Goal: Information Seeking & Learning: Learn about a topic

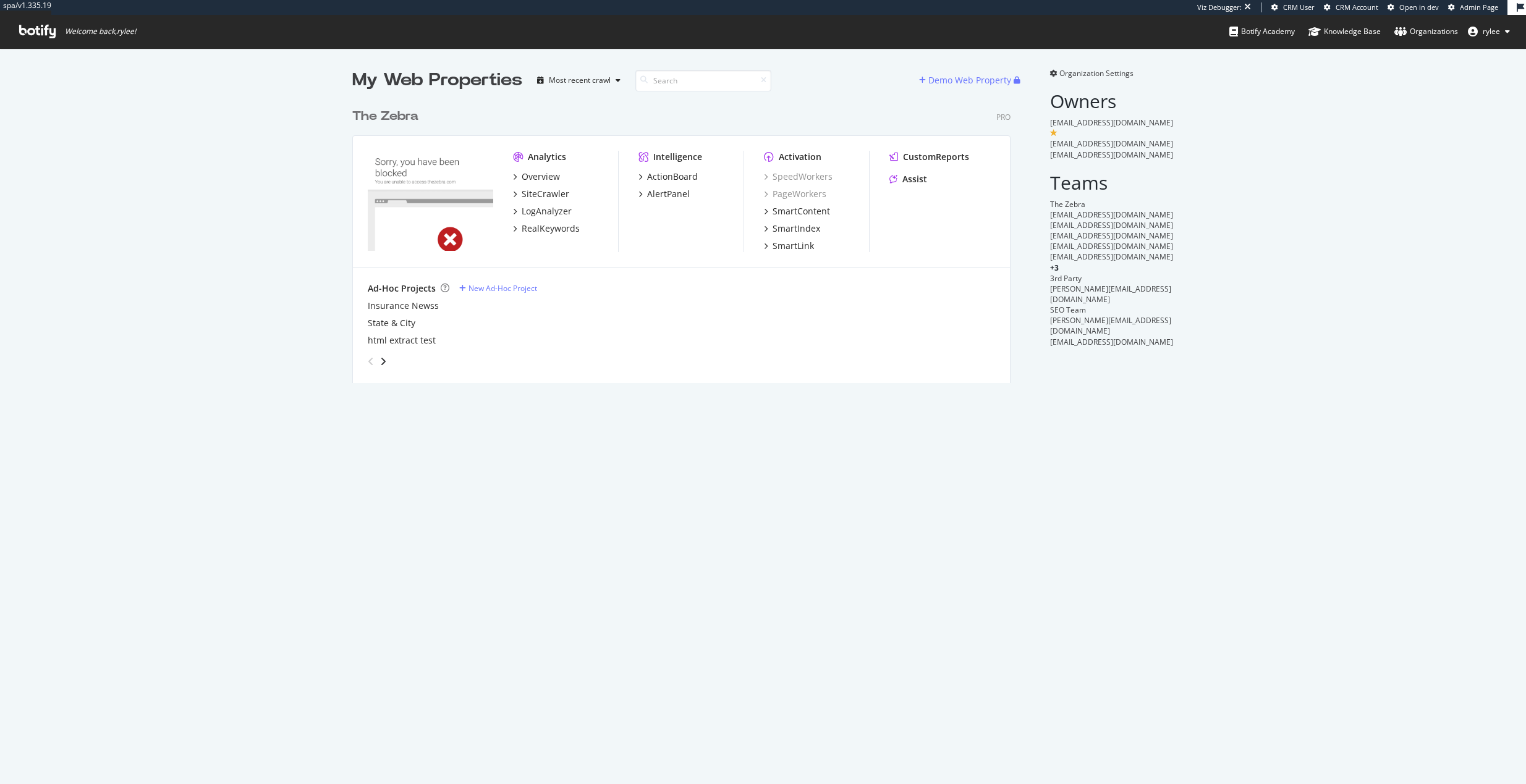
scroll to position [784, 1526]
click at [399, 112] on div "The Zebra" at bounding box center [386, 117] width 66 height 18
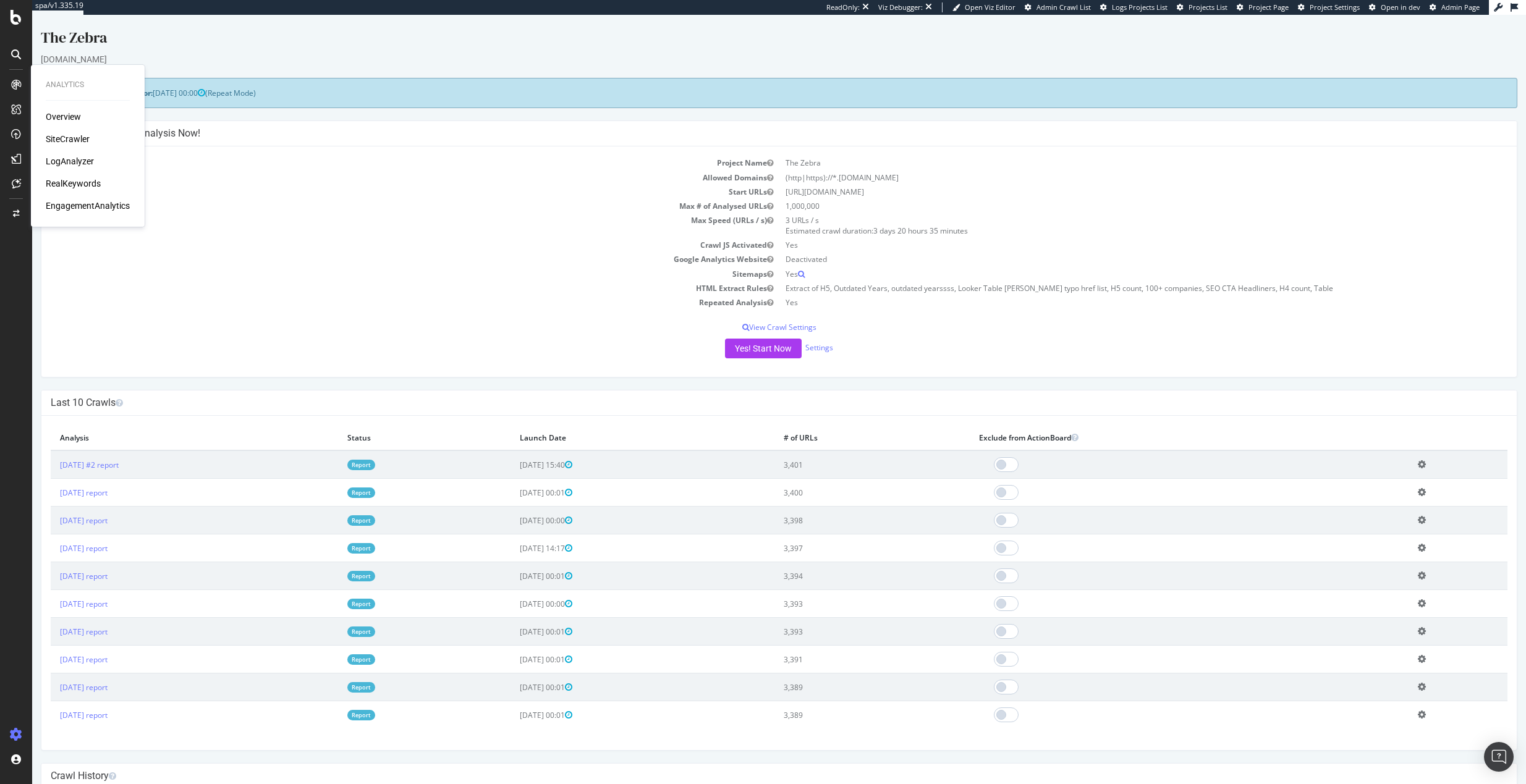
click at [67, 162] on div "LogAnalyzer" at bounding box center [70, 161] width 48 height 12
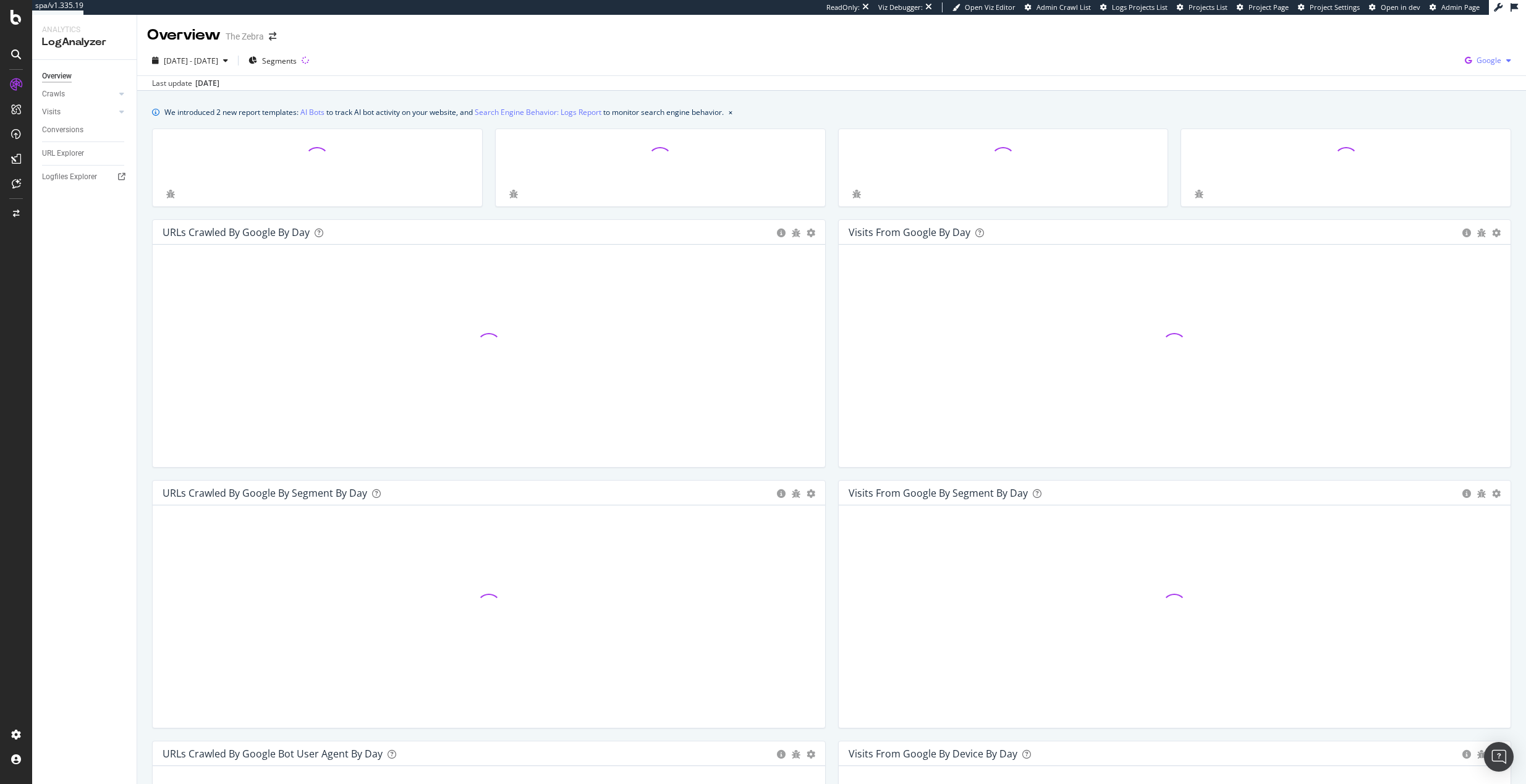
click at [1480, 56] on span "Google" at bounding box center [1489, 60] width 24 height 10
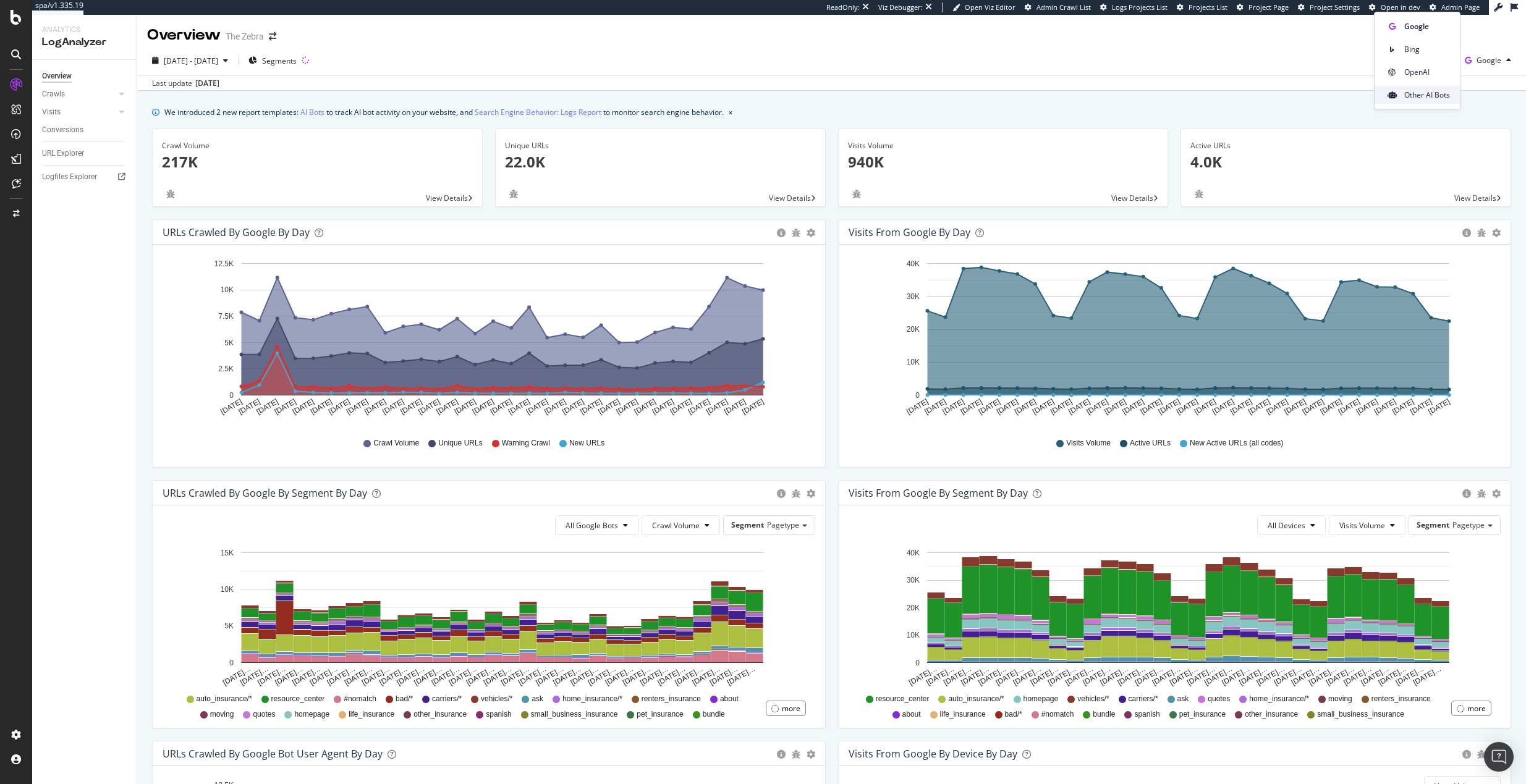
click at [1416, 94] on span "Other AI Bots" at bounding box center [1428, 95] width 46 height 11
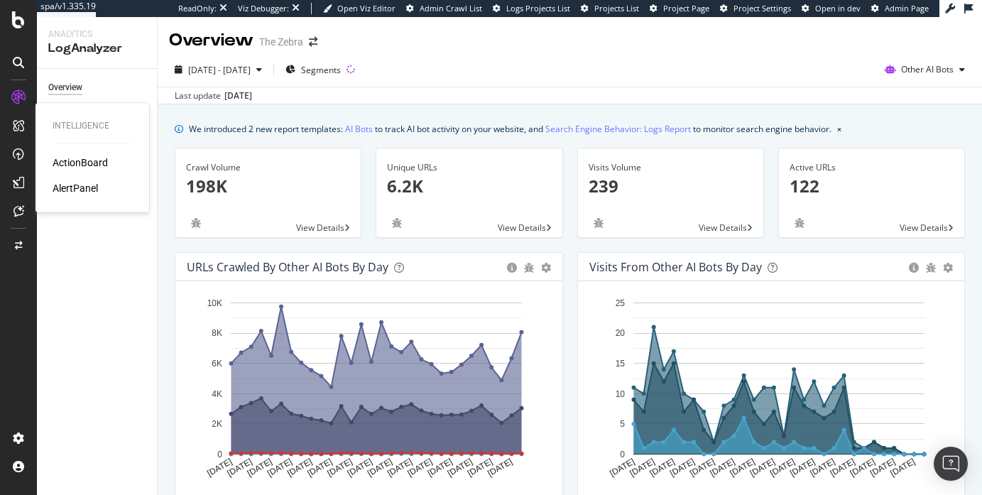
click at [68, 187] on div "AlertPanel" at bounding box center [75, 188] width 45 height 14
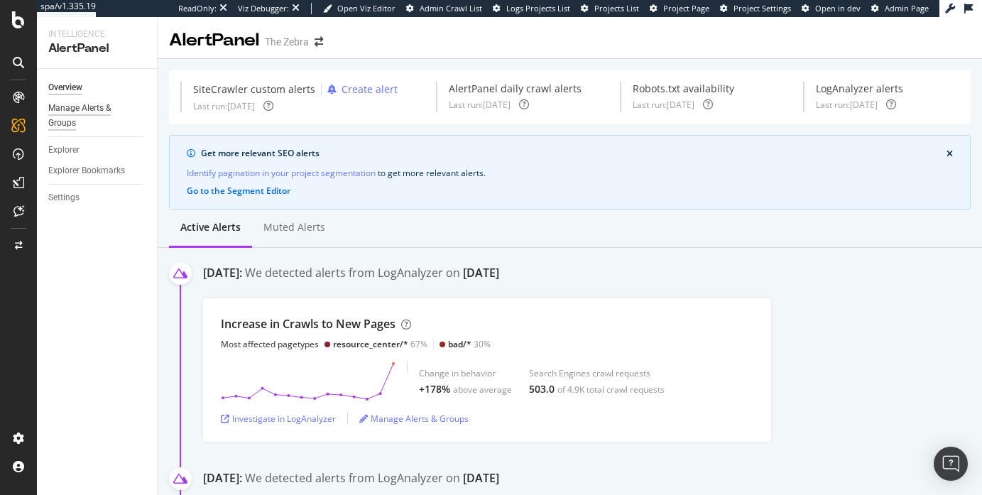
click at [90, 108] on div "Manage Alerts & Groups" at bounding box center [90, 116] width 85 height 30
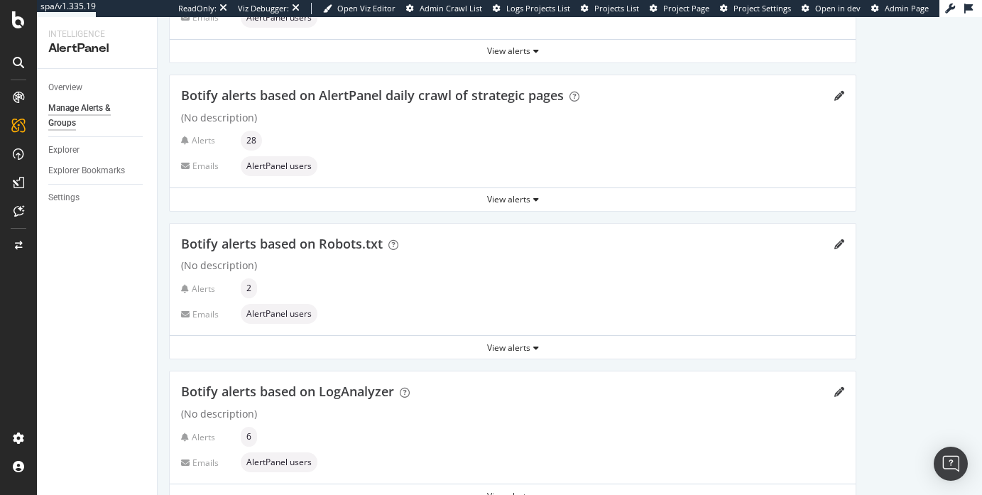
scroll to position [214, 0]
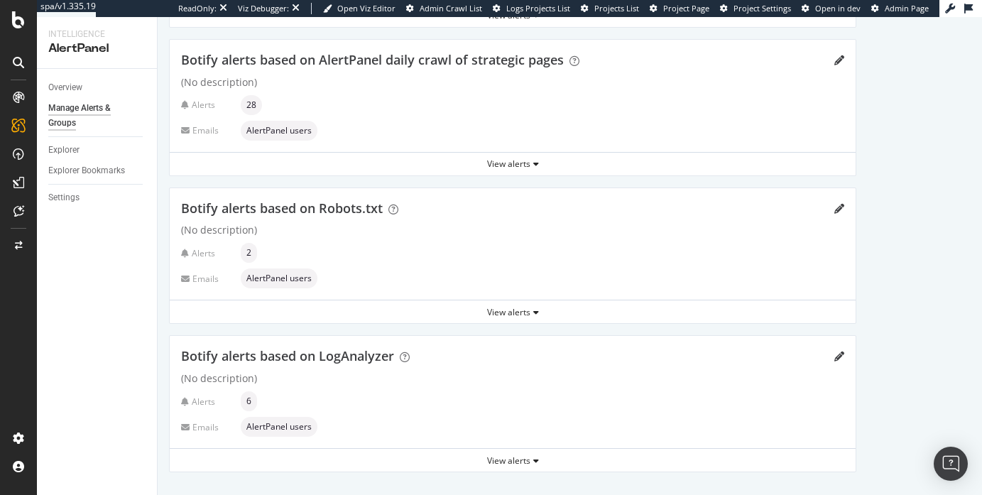
click at [446, 412] on div "Alerts 6 Emails AlertPanel users" at bounding box center [512, 413] width 663 height 45
click at [506, 457] on div "View alerts" at bounding box center [513, 461] width 686 height 12
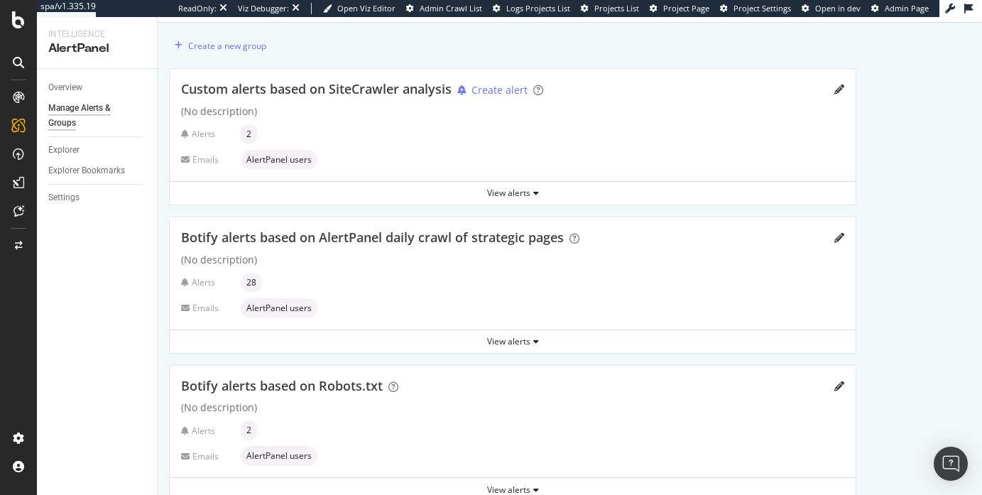
scroll to position [0, 0]
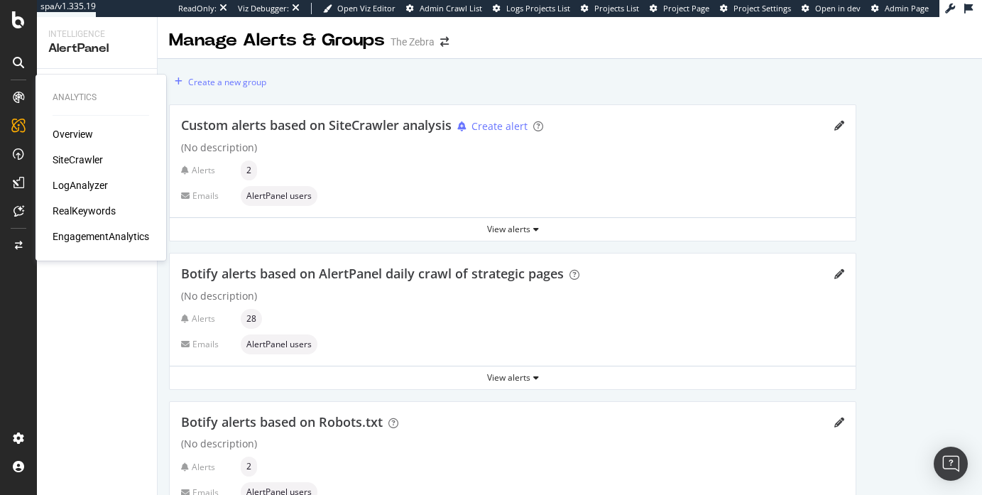
click at [73, 183] on div "LogAnalyzer" at bounding box center [80, 185] width 55 height 14
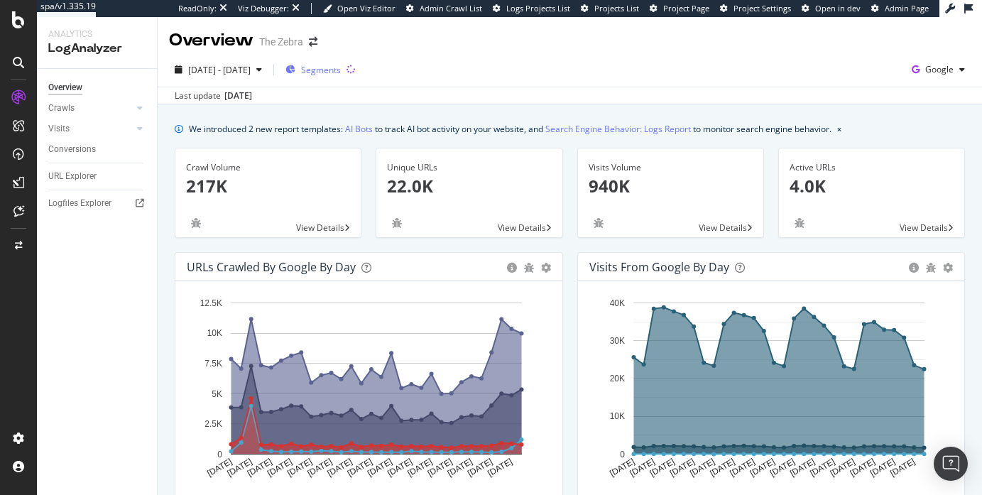
click at [341, 77] on div "Segments" at bounding box center [312, 69] width 55 height 21
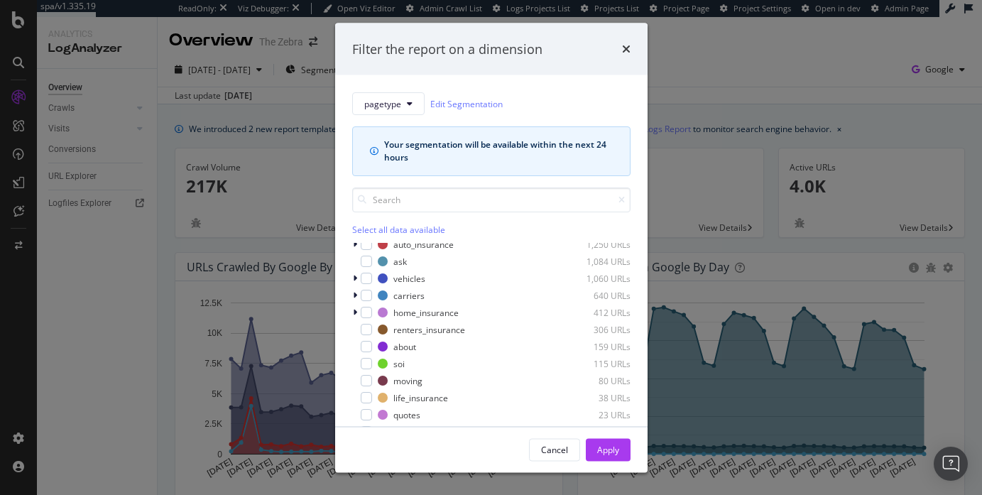
scroll to position [114, 0]
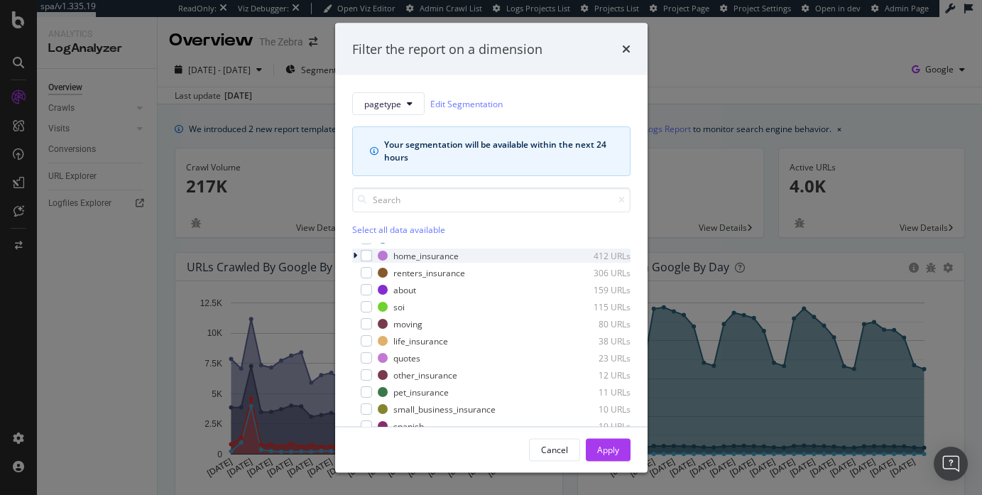
click at [359, 253] on div "modal" at bounding box center [356, 256] width 9 height 14
click at [362, 252] on div "modal" at bounding box center [366, 255] width 11 height 11
click at [361, 259] on div "modal" at bounding box center [366, 255] width 11 height 11
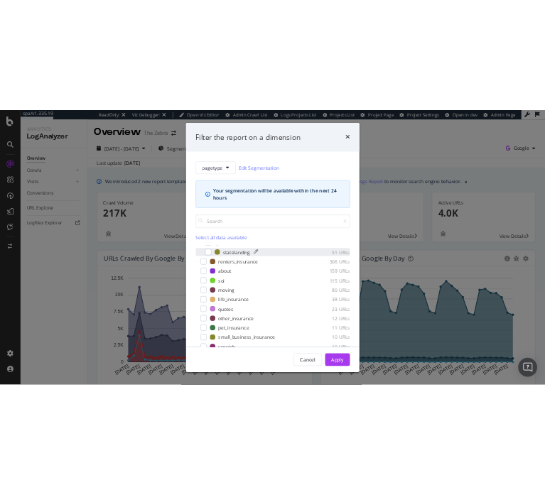
scroll to position [92, 0]
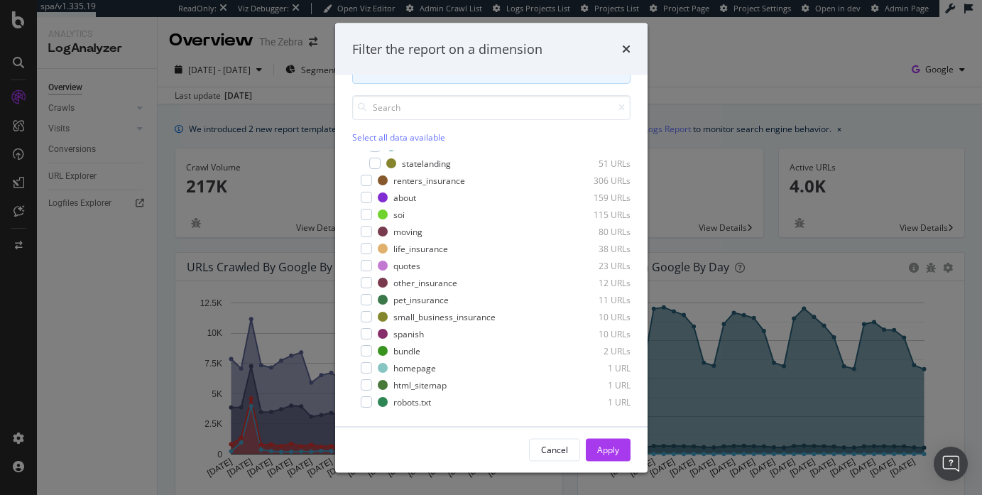
click at [169, 430] on div "Filter the report on a dimension pagetype Edit Segmentation Your segmentation w…" at bounding box center [491, 247] width 982 height 495
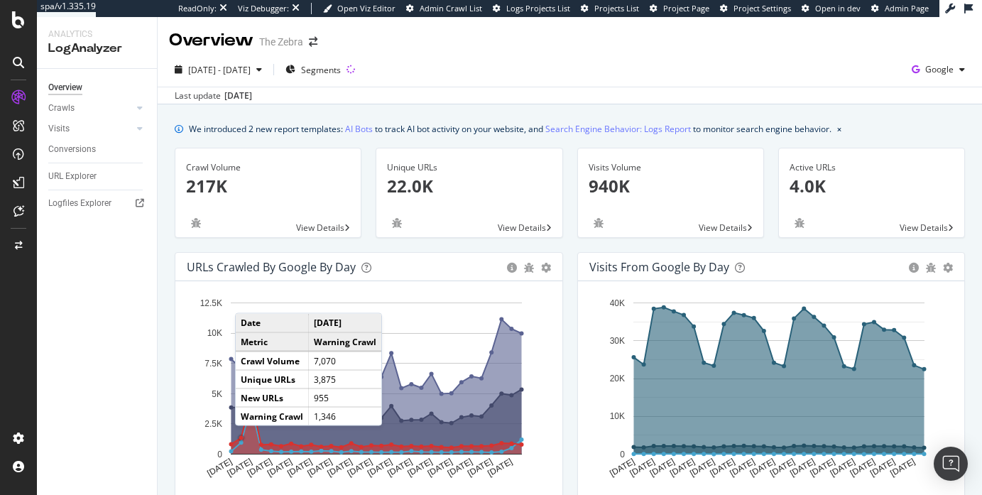
click at [249, 440] on icon "A chart." at bounding box center [377, 425] width 290 height 55
